Goal: Task Accomplishment & Management: Use online tool/utility

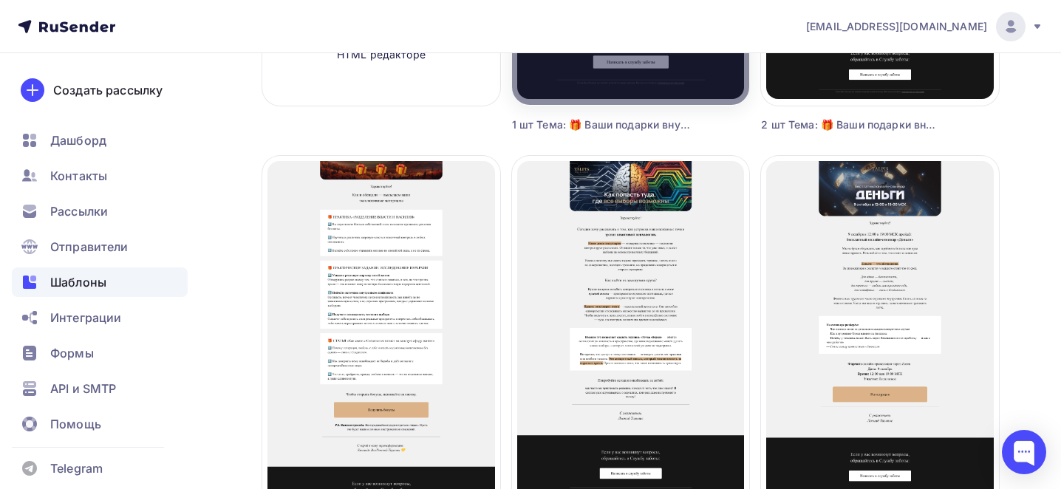
scroll to position [480, 0]
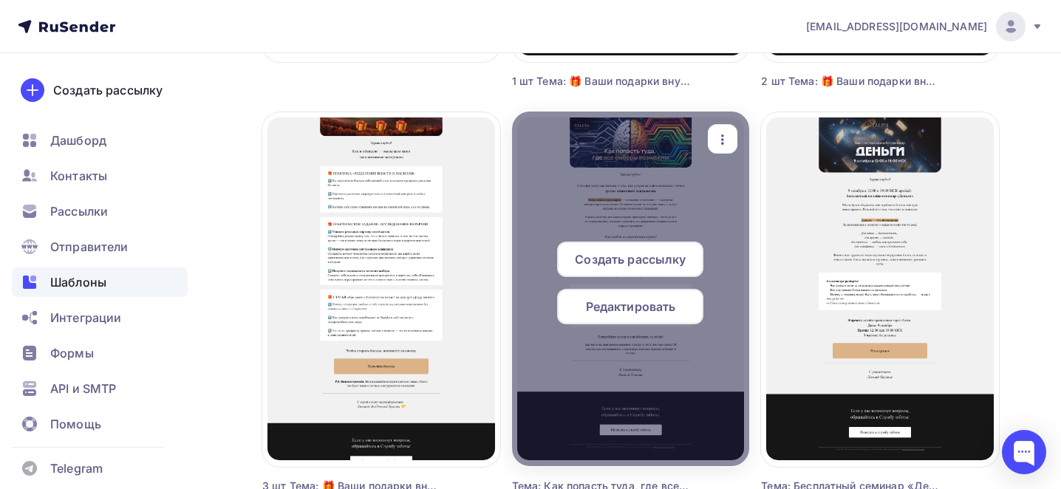
click at [726, 139] on icon "button" at bounding box center [723, 140] width 18 height 18
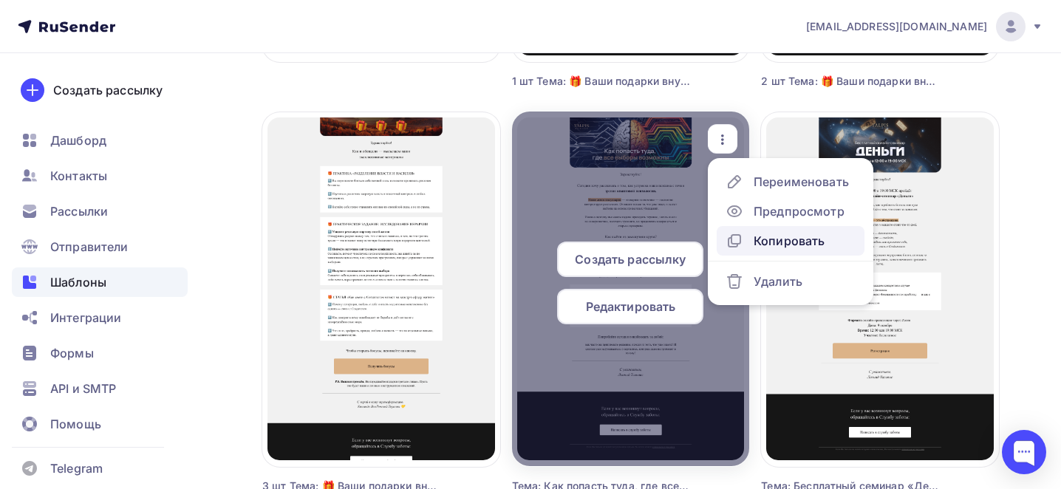
click at [760, 236] on div "Копировать" at bounding box center [789, 241] width 71 height 18
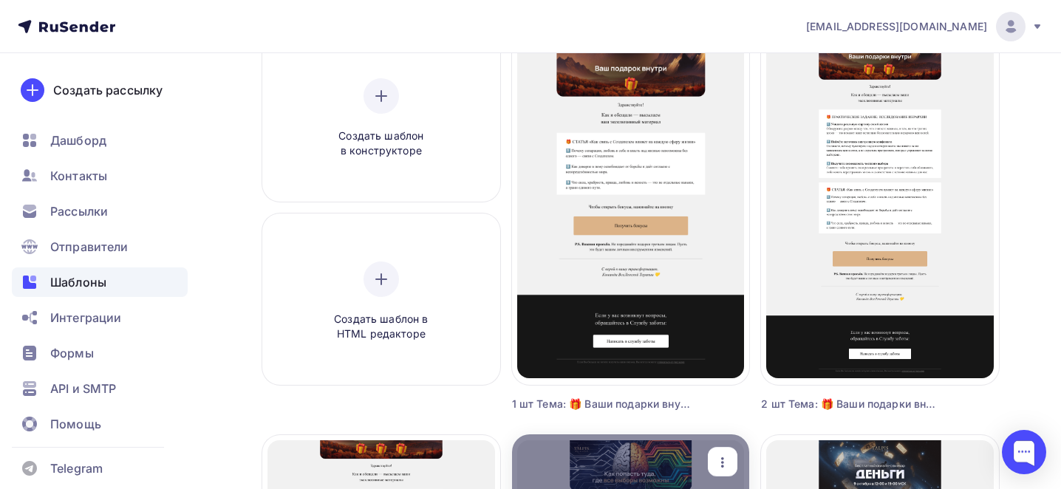
scroll to position [0, 0]
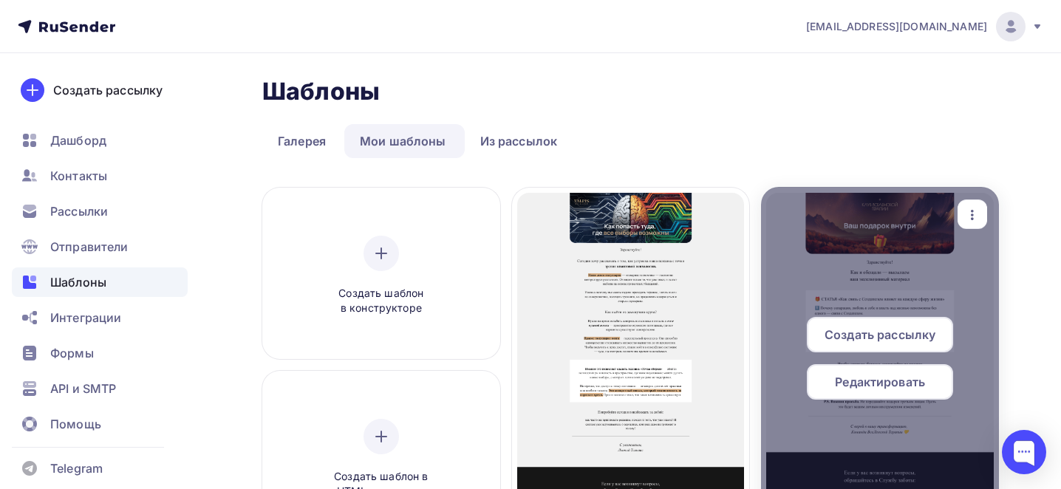
click at [725, 211] on icon "button" at bounding box center [723, 208] width 18 height 18
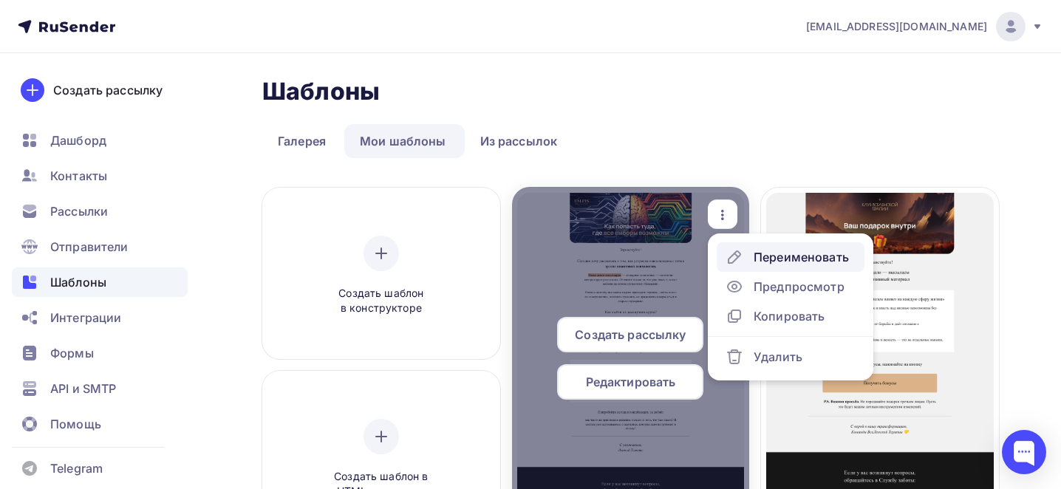
click at [769, 257] on div "Переименовать" at bounding box center [801, 257] width 95 height 18
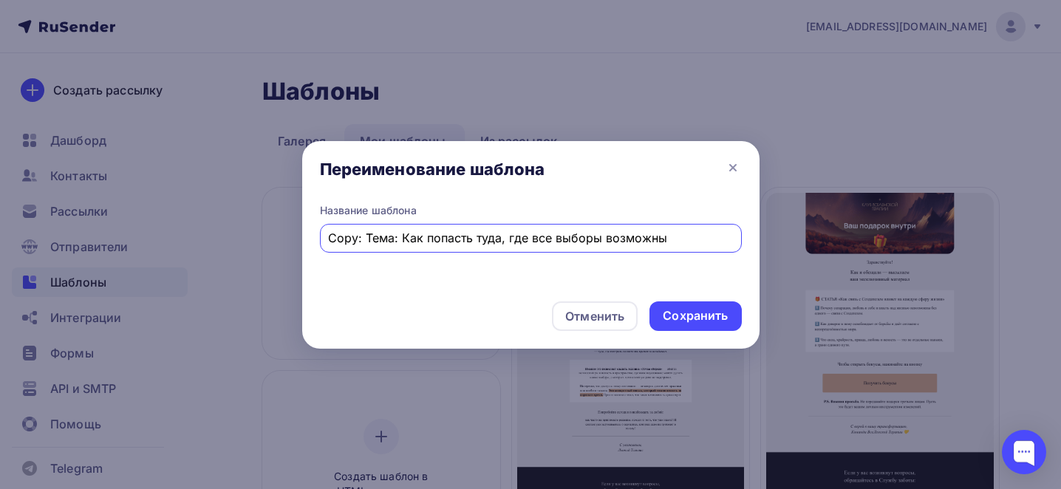
click at [684, 240] on input "Copy: Тема: Как попасть туда, где все выборы возможны" at bounding box center [530, 238] width 405 height 18
paste input "Тема: Через 4 дня встречаемся в поле ВсеЛенской терапии"
type input "Тема: Через 4 дня встречаемся в поле ВсеЛенской терапии"
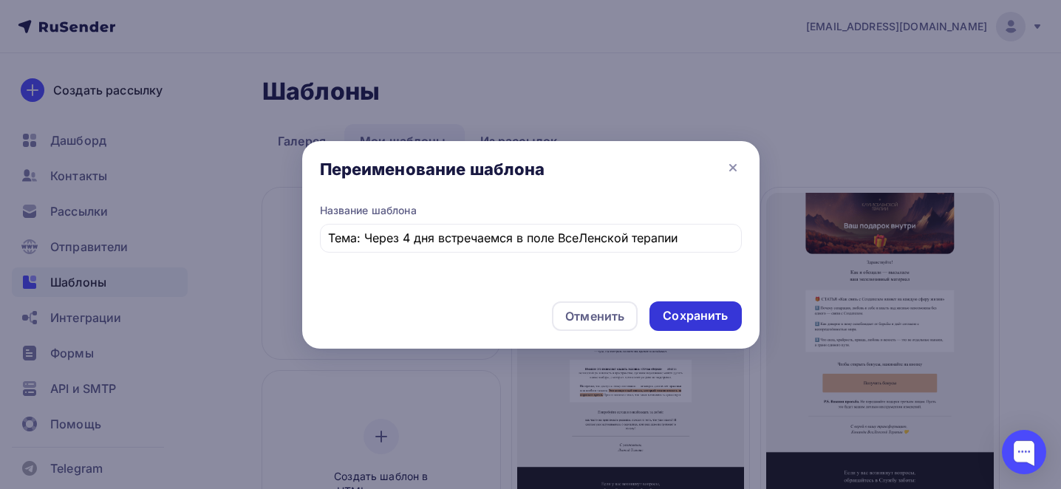
click at [717, 308] on div "Сохранить" at bounding box center [695, 316] width 65 height 17
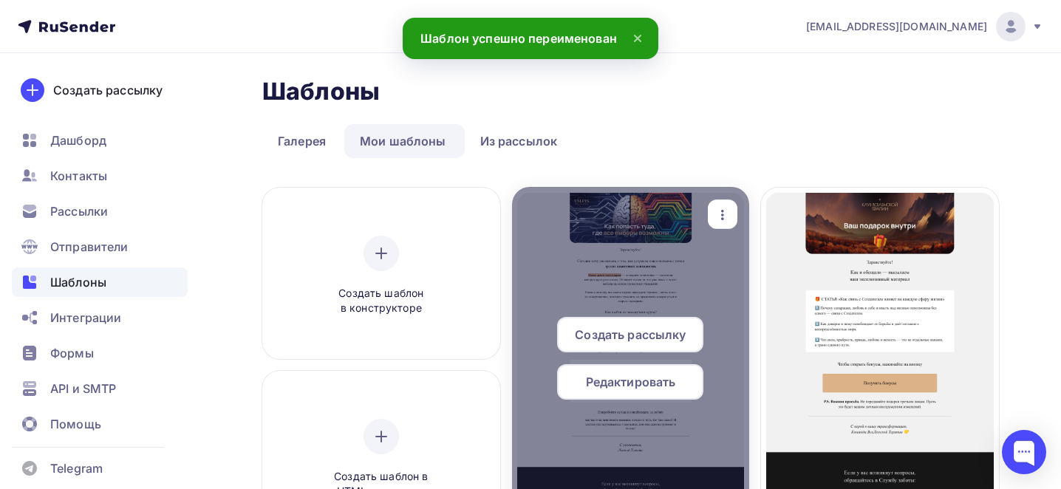
click at [648, 387] on span "Редактировать" at bounding box center [631, 382] width 90 height 18
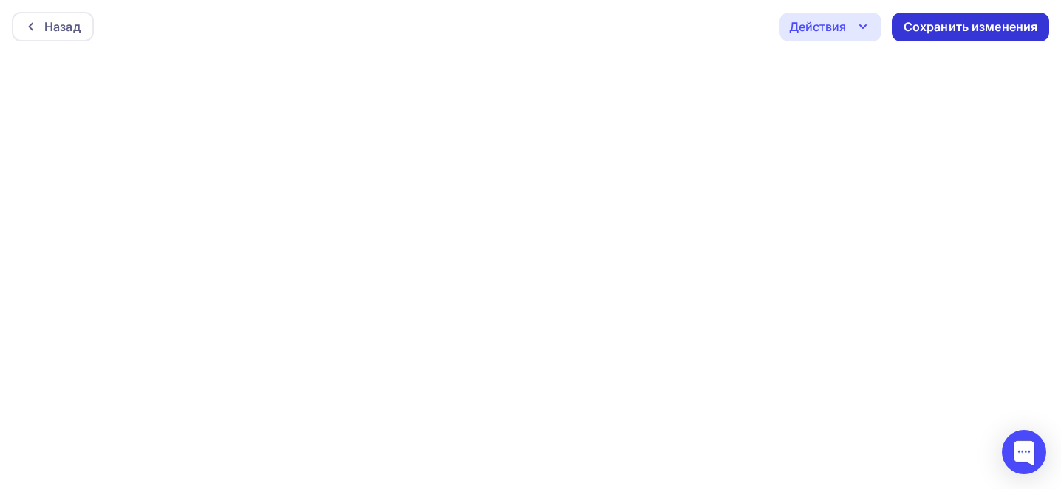
click at [925, 27] on div "Сохранить изменения" at bounding box center [971, 26] width 135 height 17
